Goal: Task Accomplishment & Management: Use online tool/utility

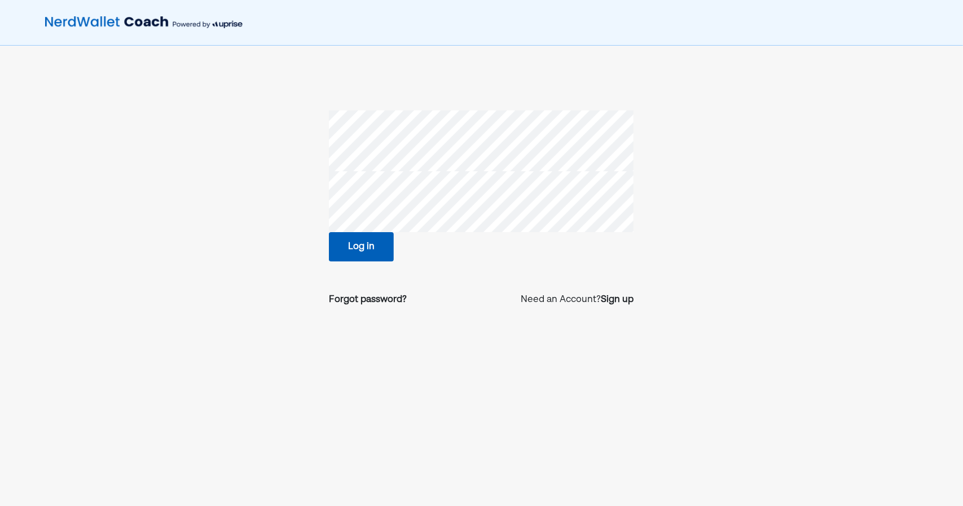
click at [355, 255] on button "Log in" at bounding box center [361, 246] width 65 height 29
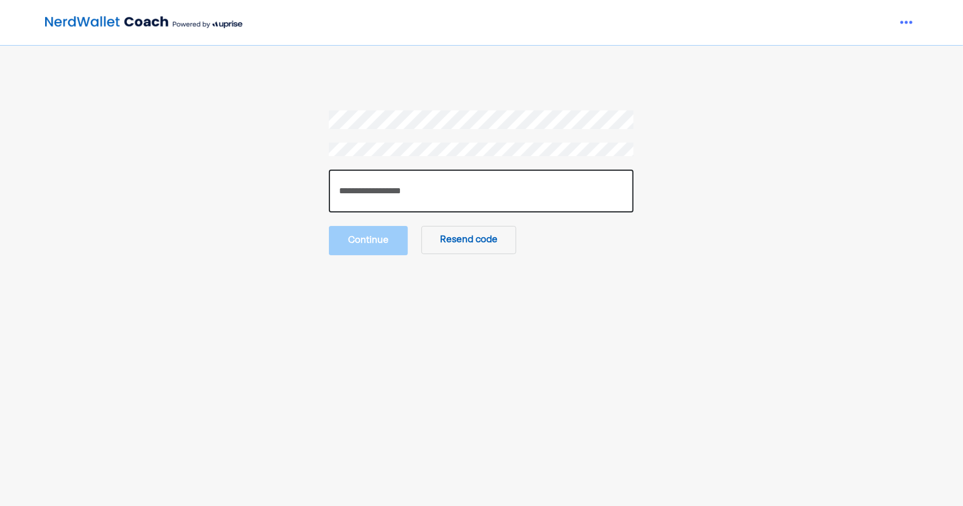
click at [399, 198] on input "number" at bounding box center [481, 191] width 305 height 43
paste input "******"
type input "******"
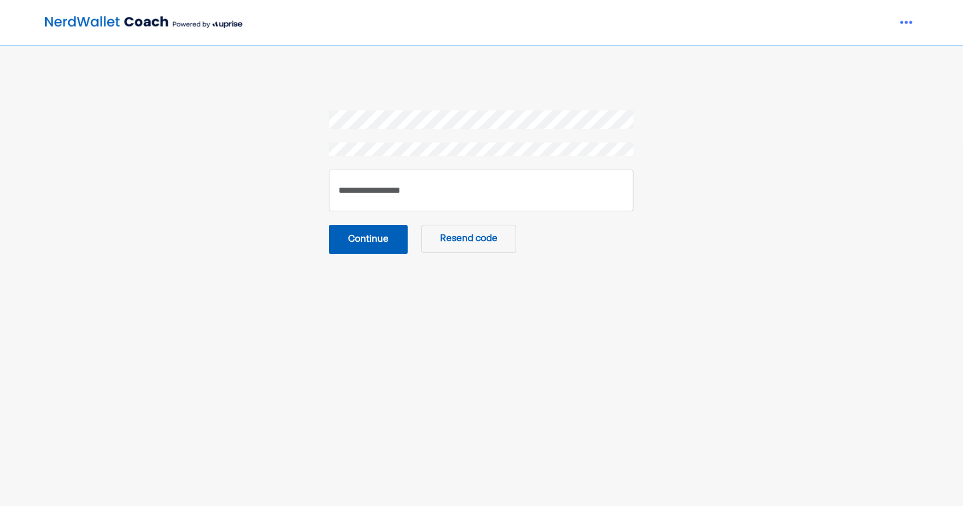
click at [390, 241] on button "Continue" at bounding box center [368, 239] width 79 height 29
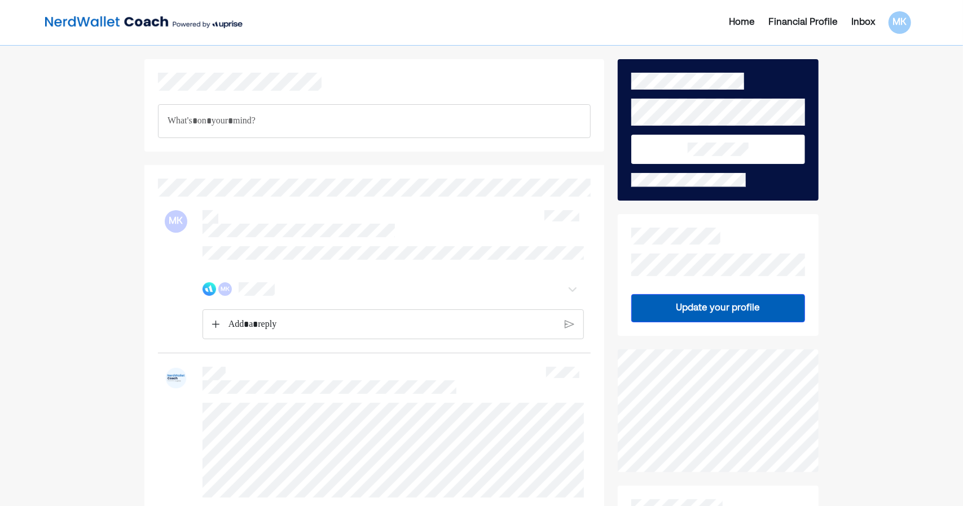
click at [743, 17] on div "Home" at bounding box center [742, 23] width 26 height 14
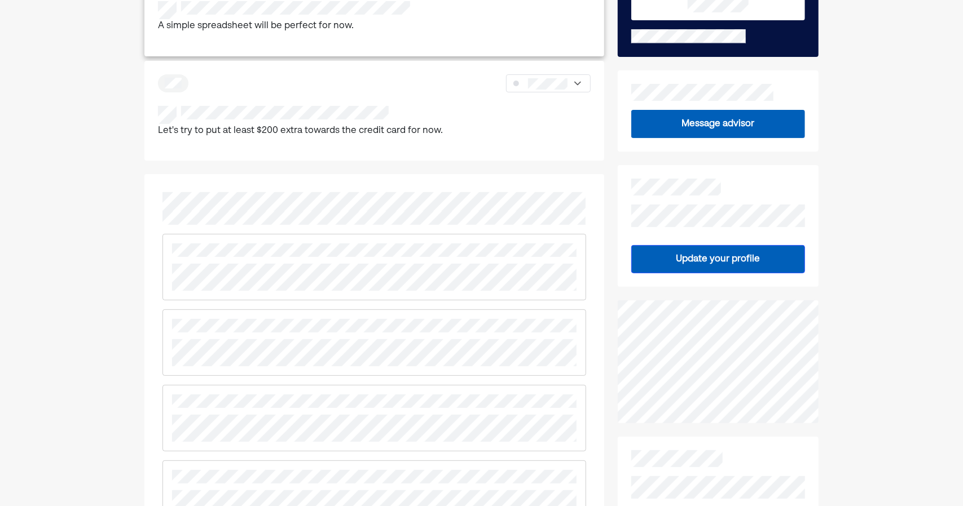
scroll to position [17, 0]
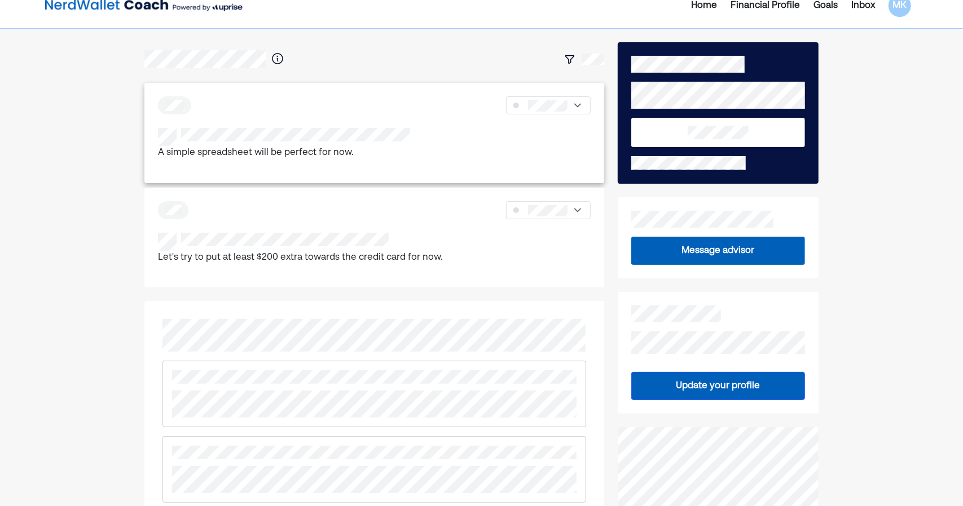
click at [415, 144] on div "A simple spreadsheet will be perfect for now." at bounding box center [374, 144] width 433 height 33
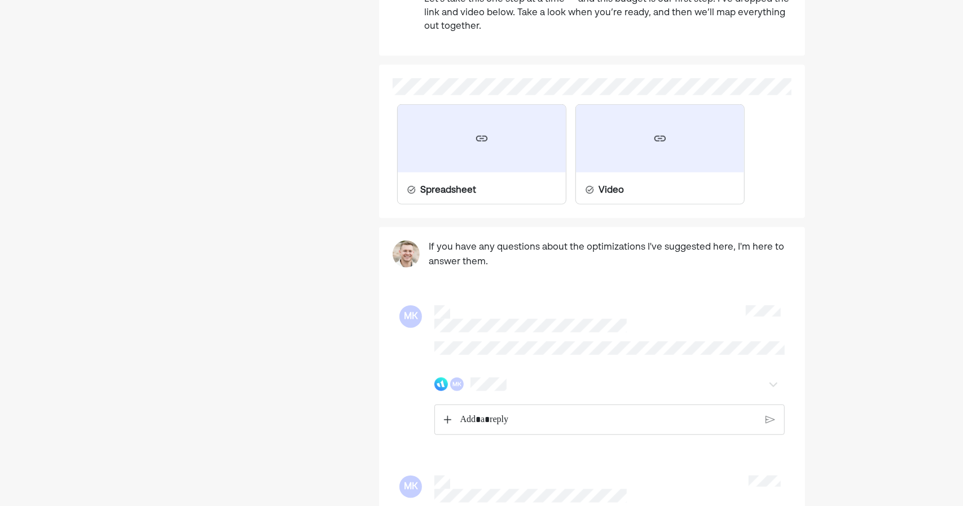
scroll to position [593, 0]
click at [511, 178] on div "Spreadsheet" at bounding box center [481, 155] width 169 height 100
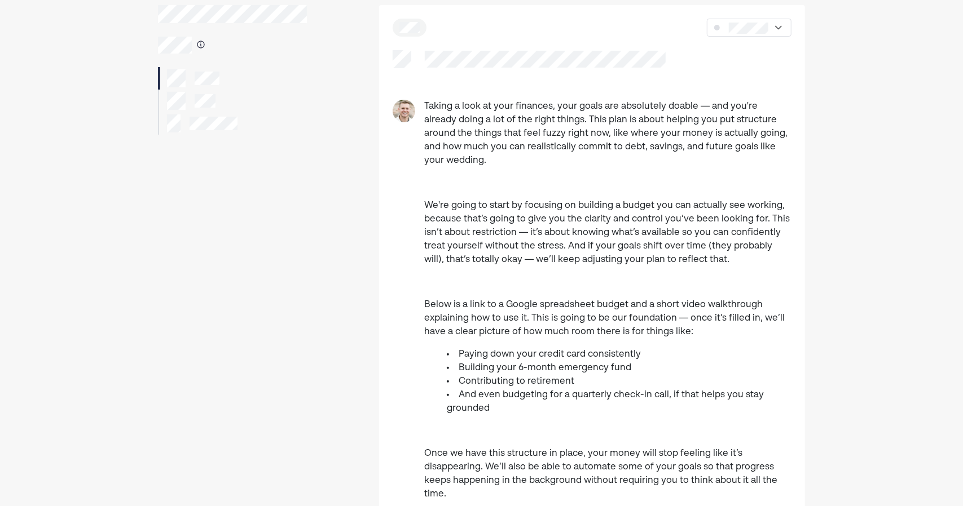
scroll to position [0, 0]
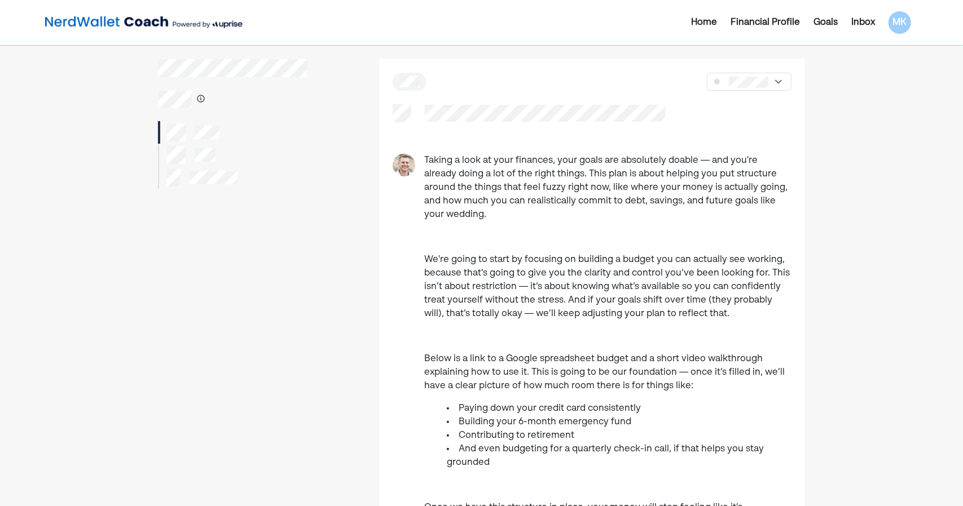
click at [853, 19] on div "Inbox" at bounding box center [863, 23] width 24 height 14
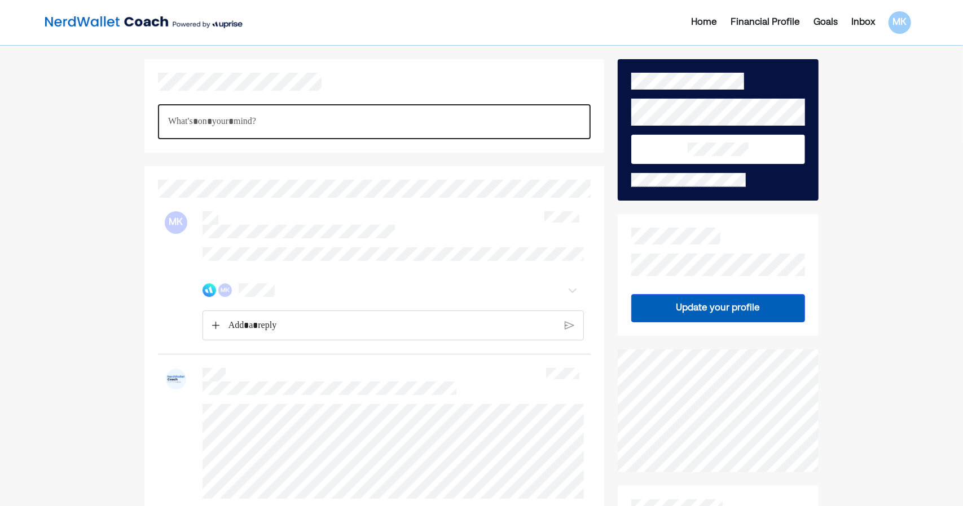
click at [346, 123] on p "Rich Text Editor. Editing area: main" at bounding box center [374, 121] width 412 height 15
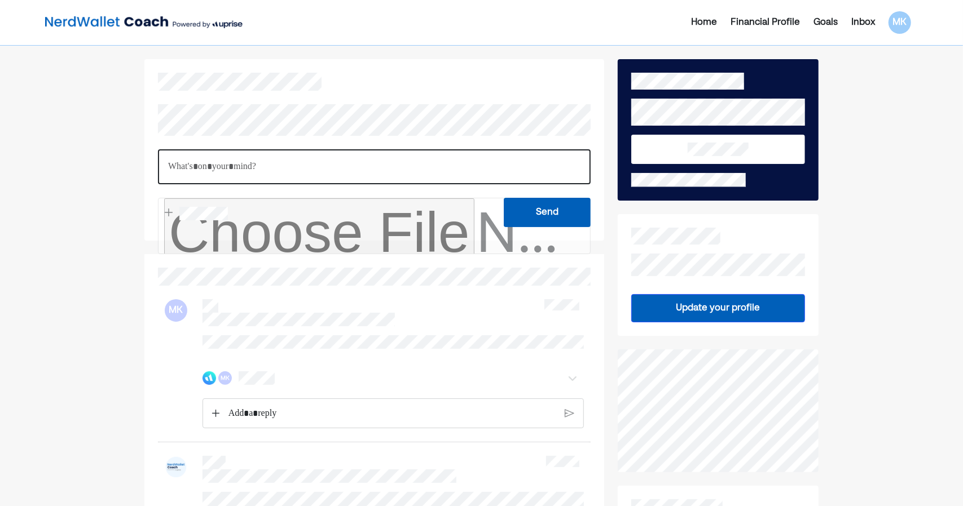
click at [341, 166] on p "Rich Text Editor. Editing area: main" at bounding box center [374, 167] width 412 height 15
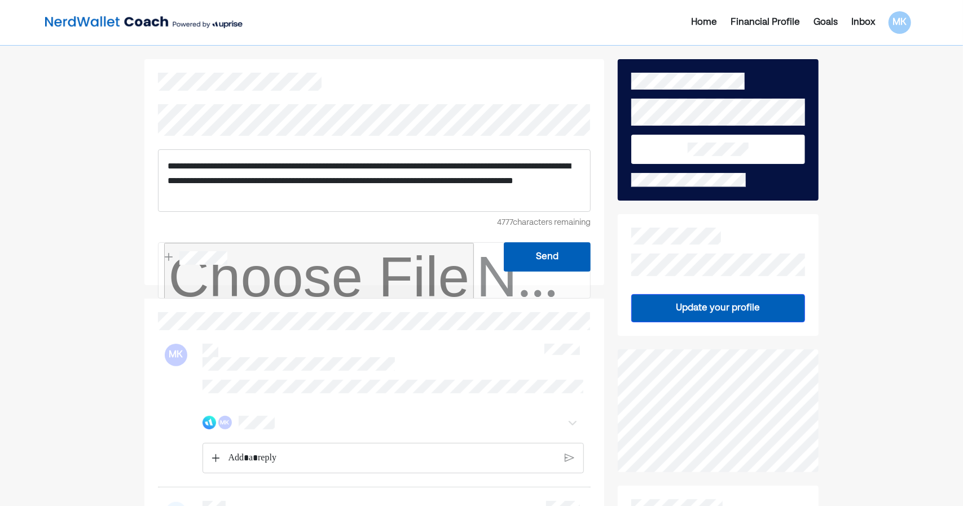
click at [520, 257] on button "Send" at bounding box center [547, 256] width 86 height 29
